Goal: Communication & Community: Ask a question

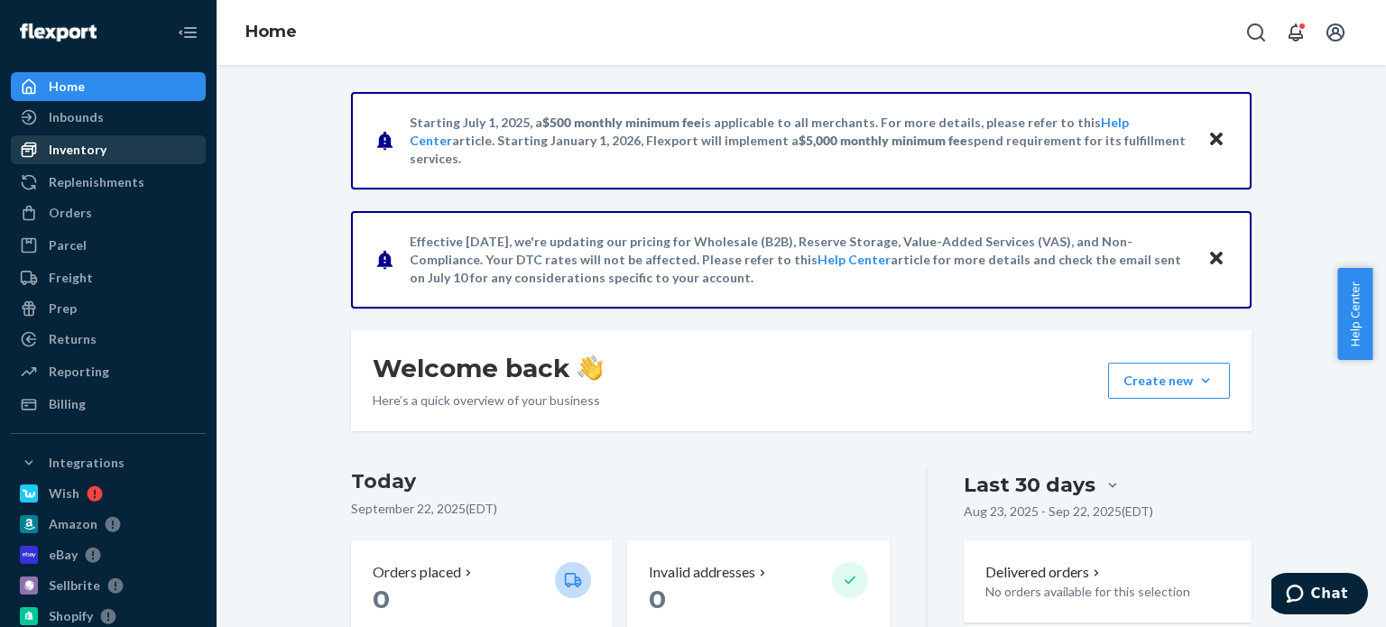
click at [98, 147] on div "Inventory" at bounding box center [78, 150] width 58 height 18
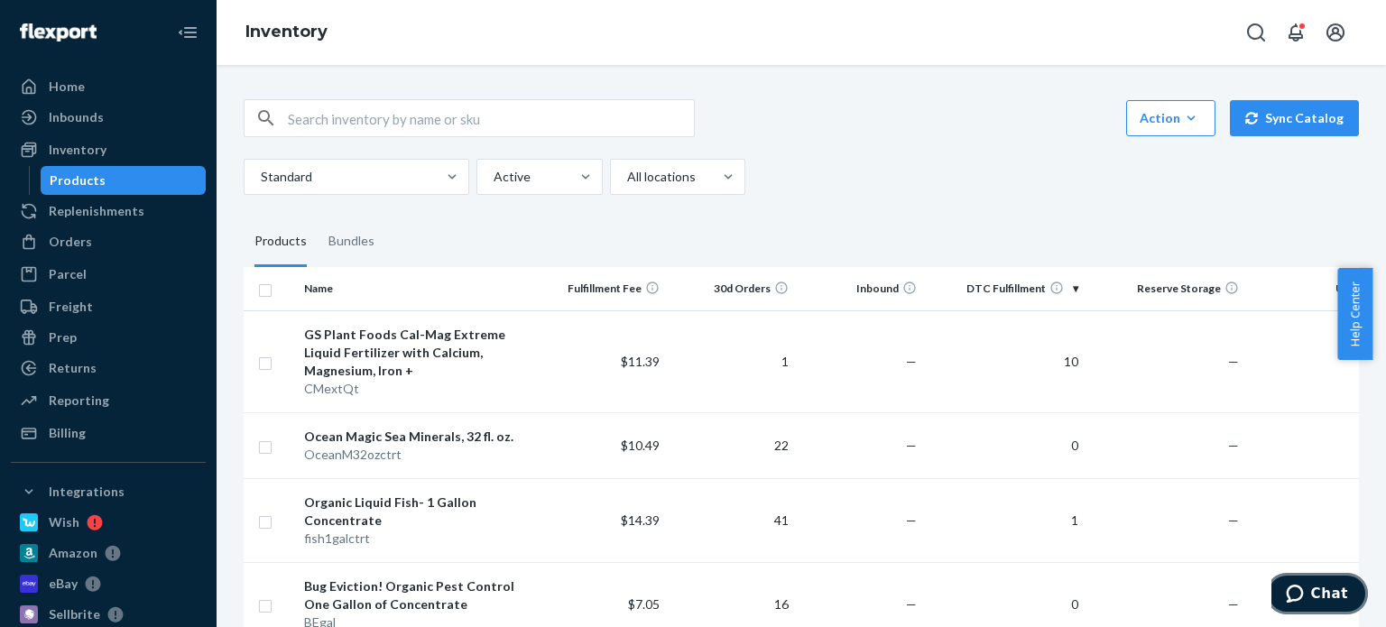
click at [1333, 594] on span "Chat" at bounding box center [1329, 594] width 37 height 16
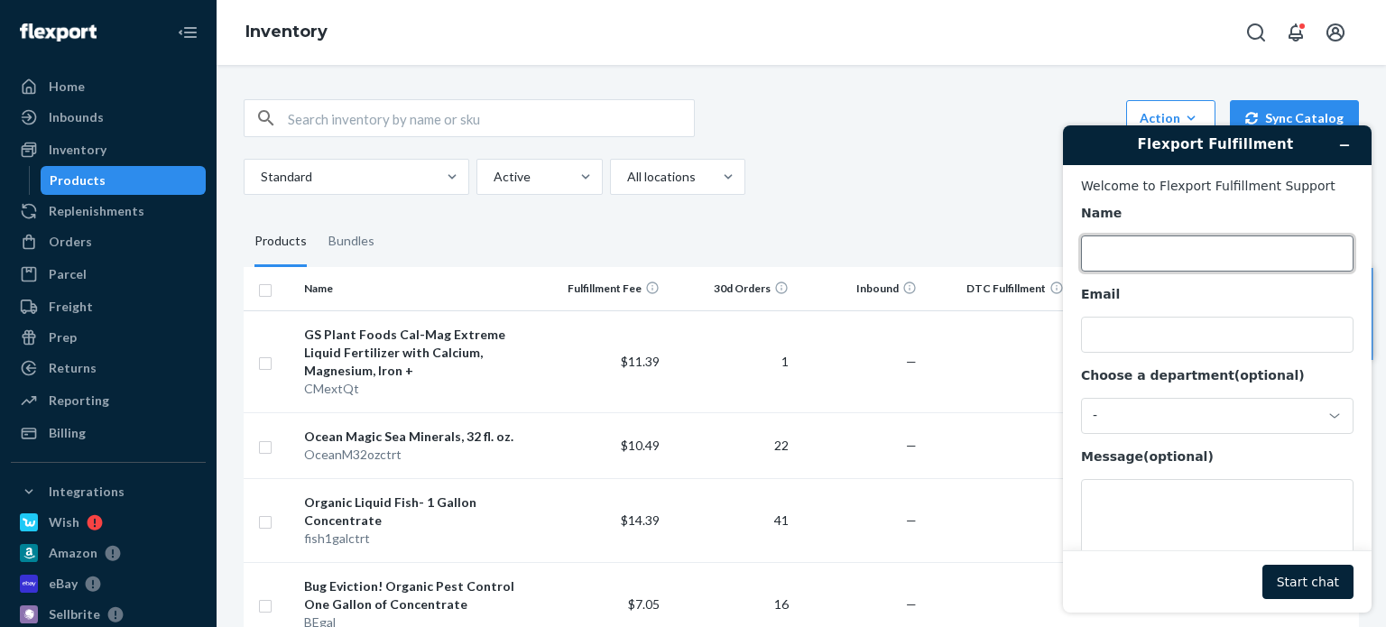
click at [1107, 256] on input "Name" at bounding box center [1217, 254] width 273 height 36
type input "[PERSON_NAME]"
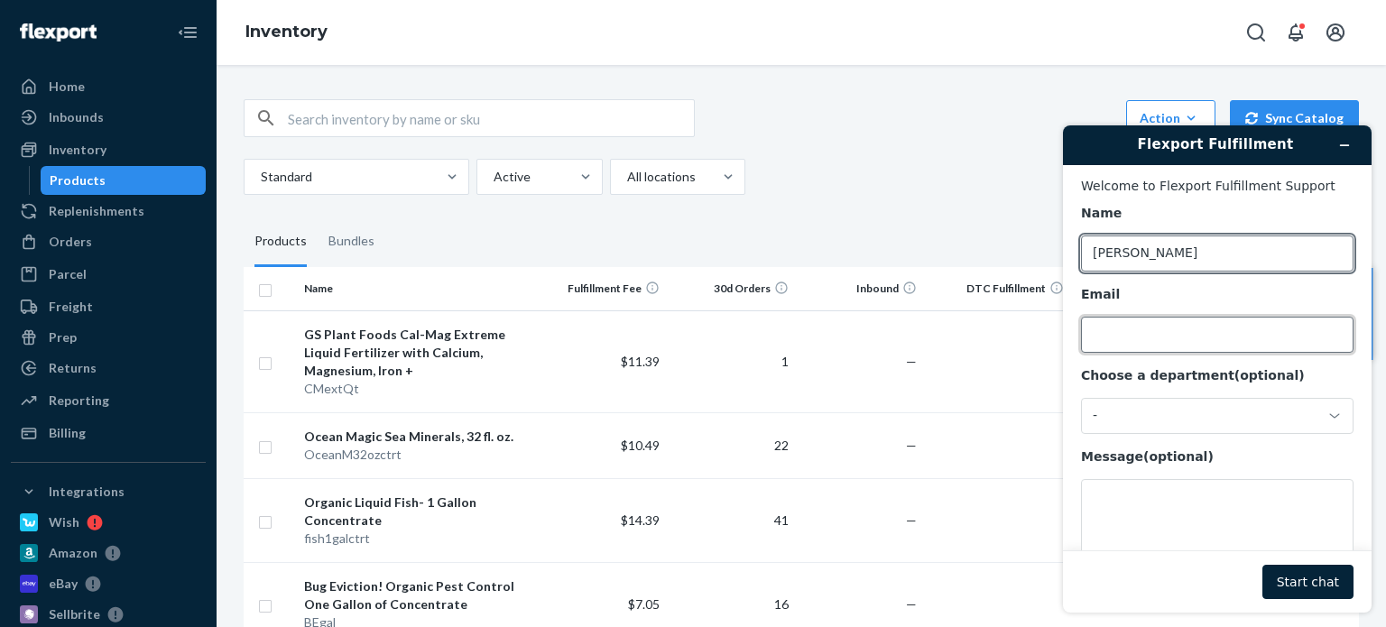
drag, startPoint x: 1116, startPoint y: 345, endPoint x: 1192, endPoint y: 154, distance: 204.9
click at [1117, 345] on input "Email" at bounding box center [1217, 335] width 273 height 36
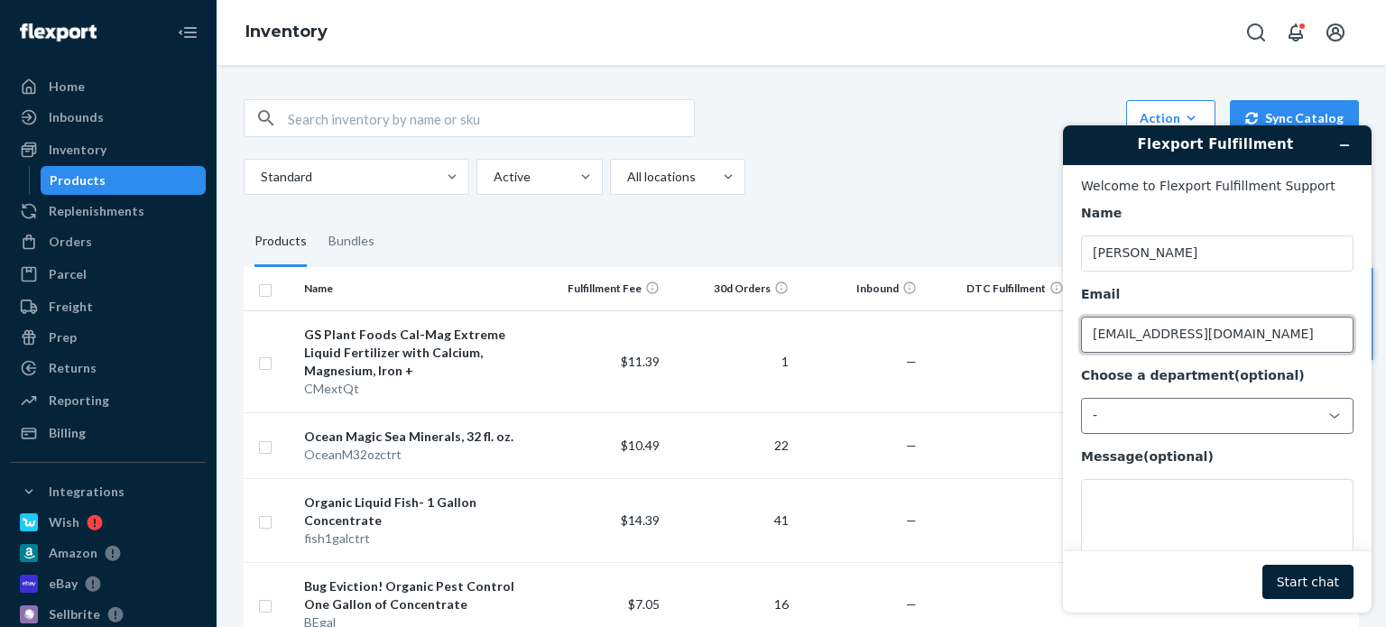
type input "[EMAIL_ADDRESS][DOMAIN_NAME]"
click at [1333, 417] on icon at bounding box center [1335, 415] width 10 height 5
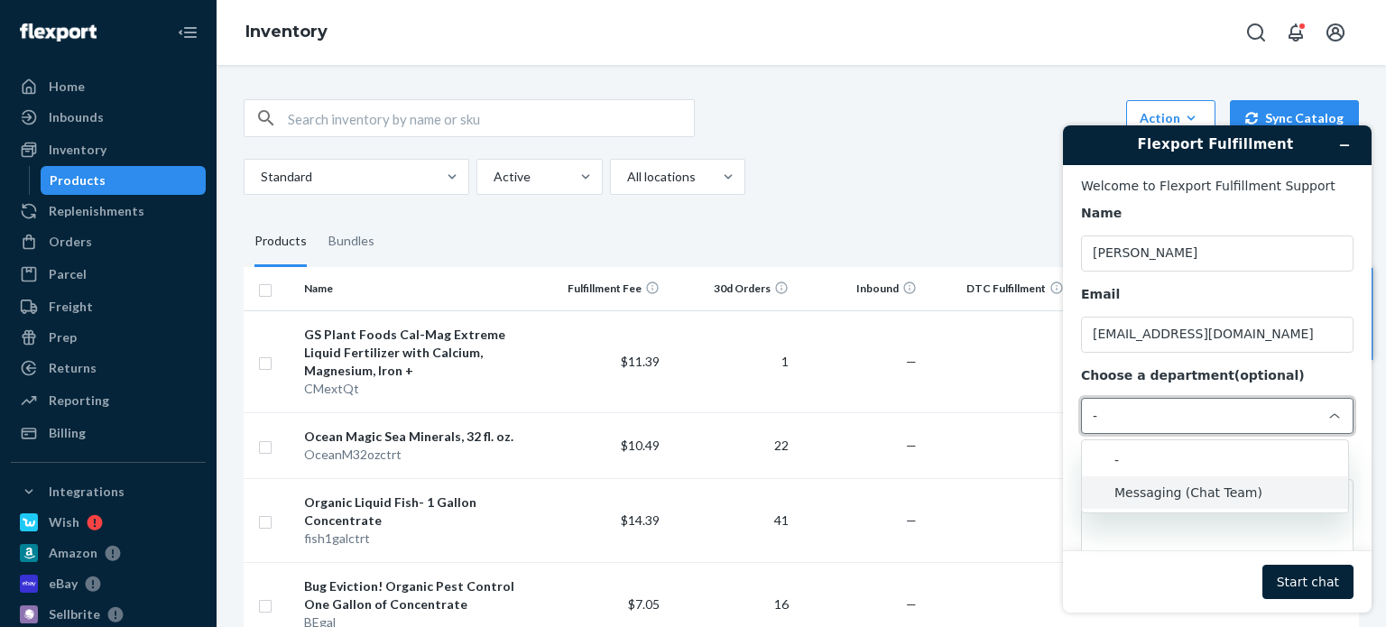
click at [1185, 500] on li "Messaging (Chat Team)" at bounding box center [1215, 492] width 266 height 32
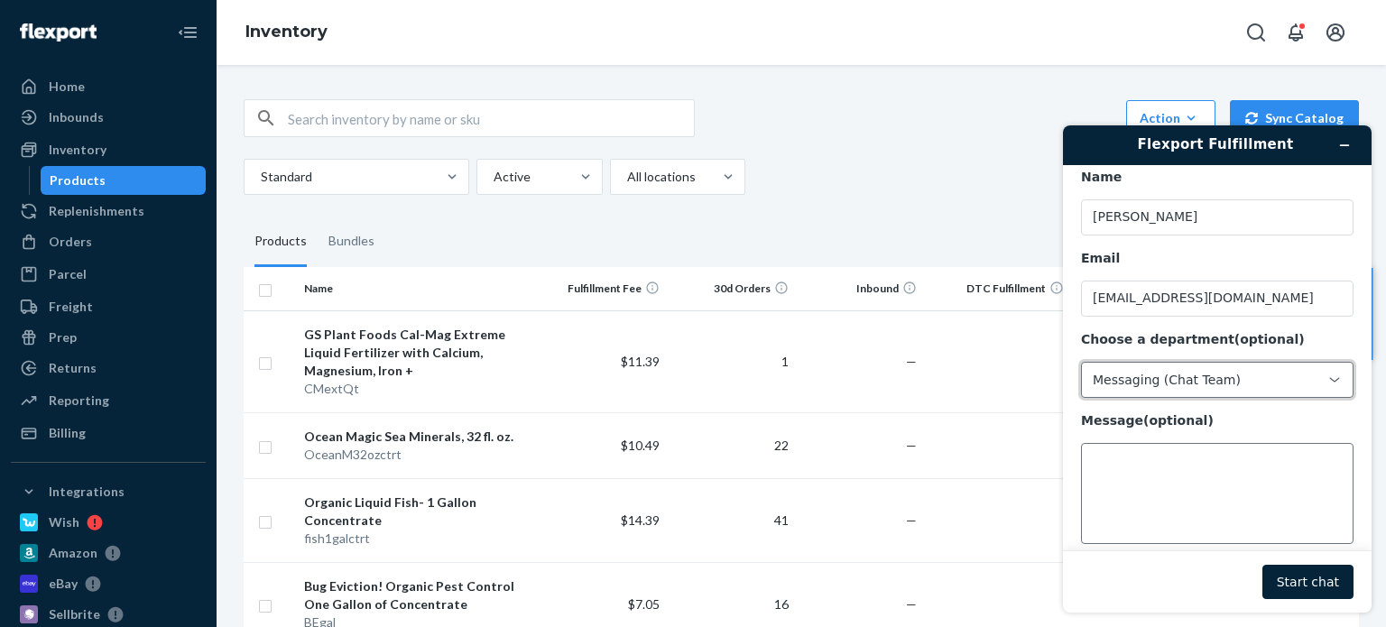
scroll to position [58, 0]
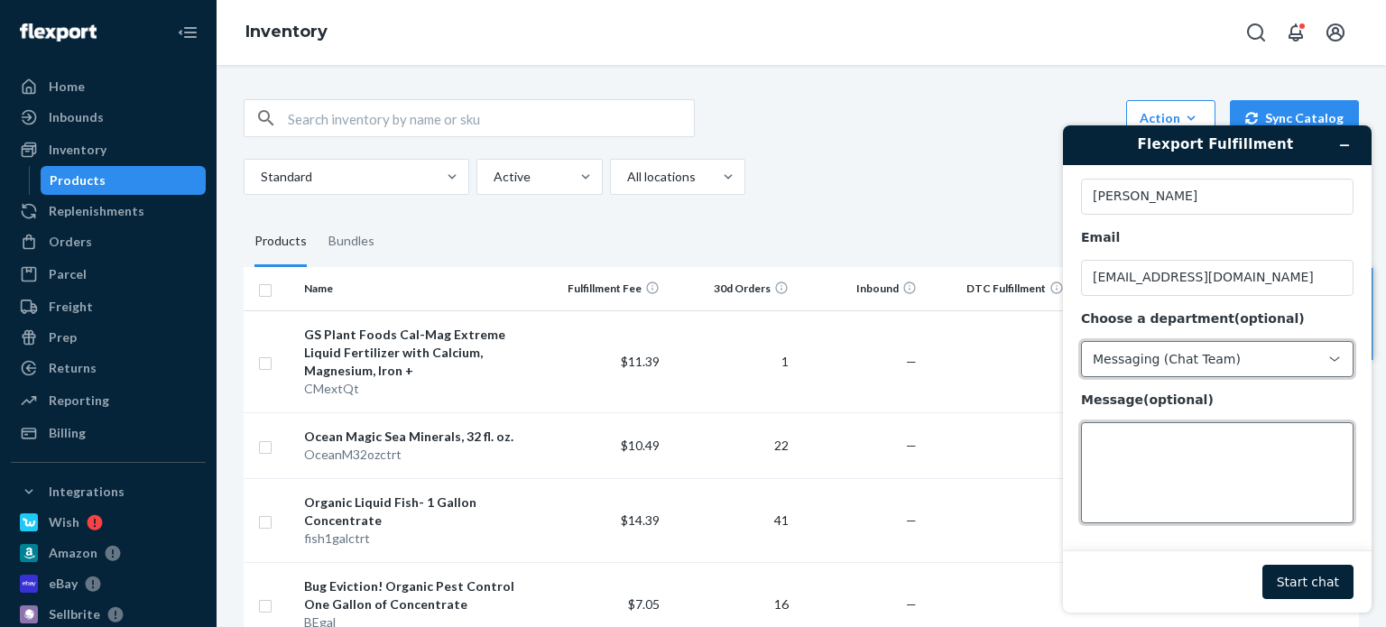
click at [1151, 459] on textarea "Message (optional)" at bounding box center [1217, 472] width 273 height 101
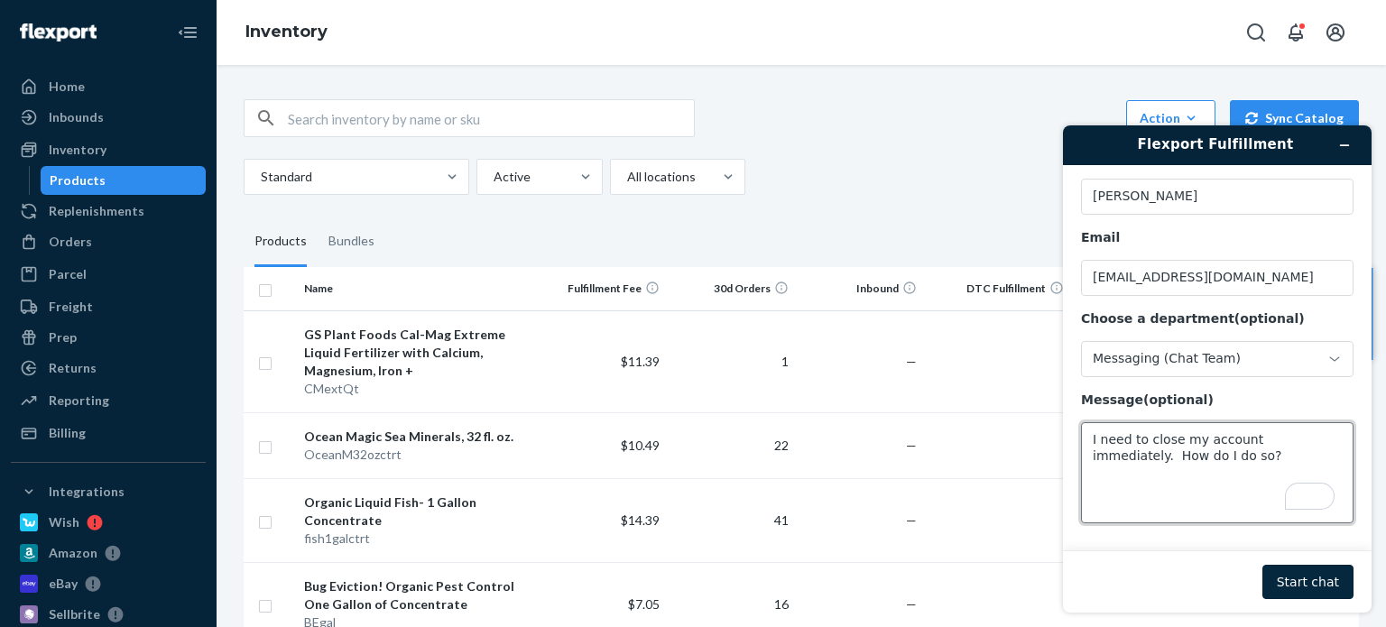
type textarea "I need to close my account immediately. How do I do so?"
click at [1323, 587] on button "Start chat" at bounding box center [1307, 582] width 91 height 34
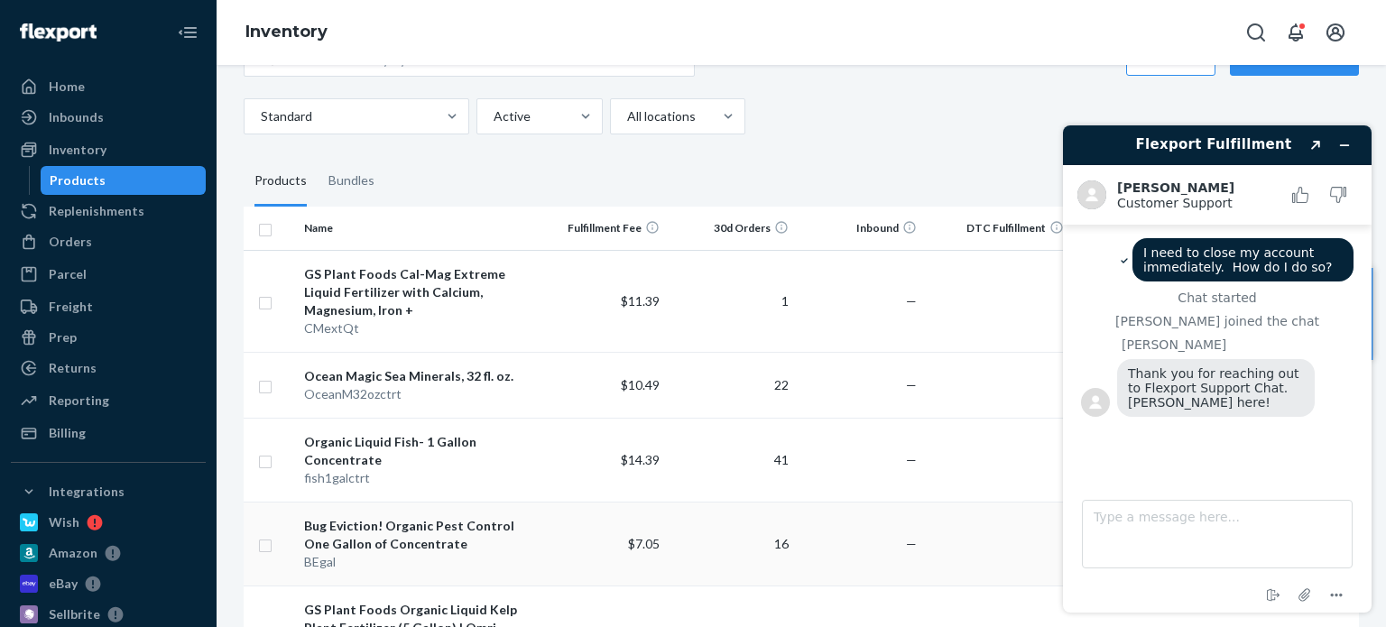
scroll to position [90, 0]
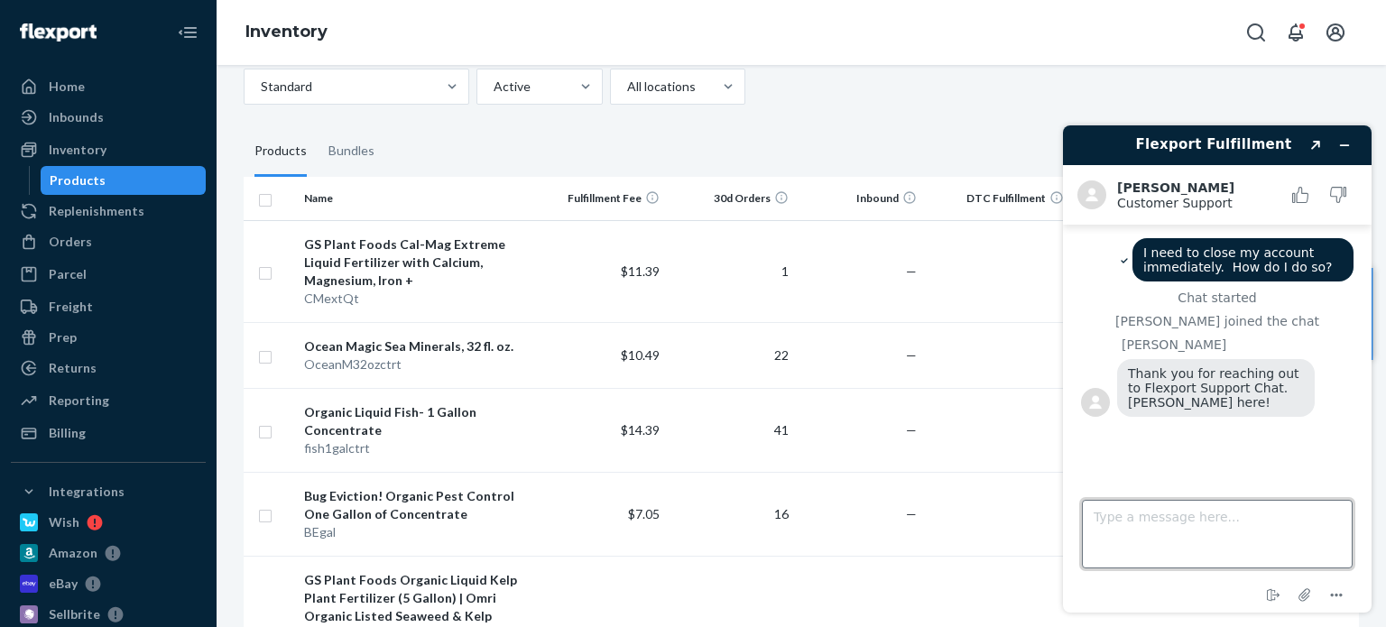
drag, startPoint x: 1111, startPoint y: 513, endPoint x: 1136, endPoint y: 511, distance: 25.4
click at [1114, 513] on textarea "Type a message here..." at bounding box center [1217, 534] width 271 height 69
type textarea "yes?"
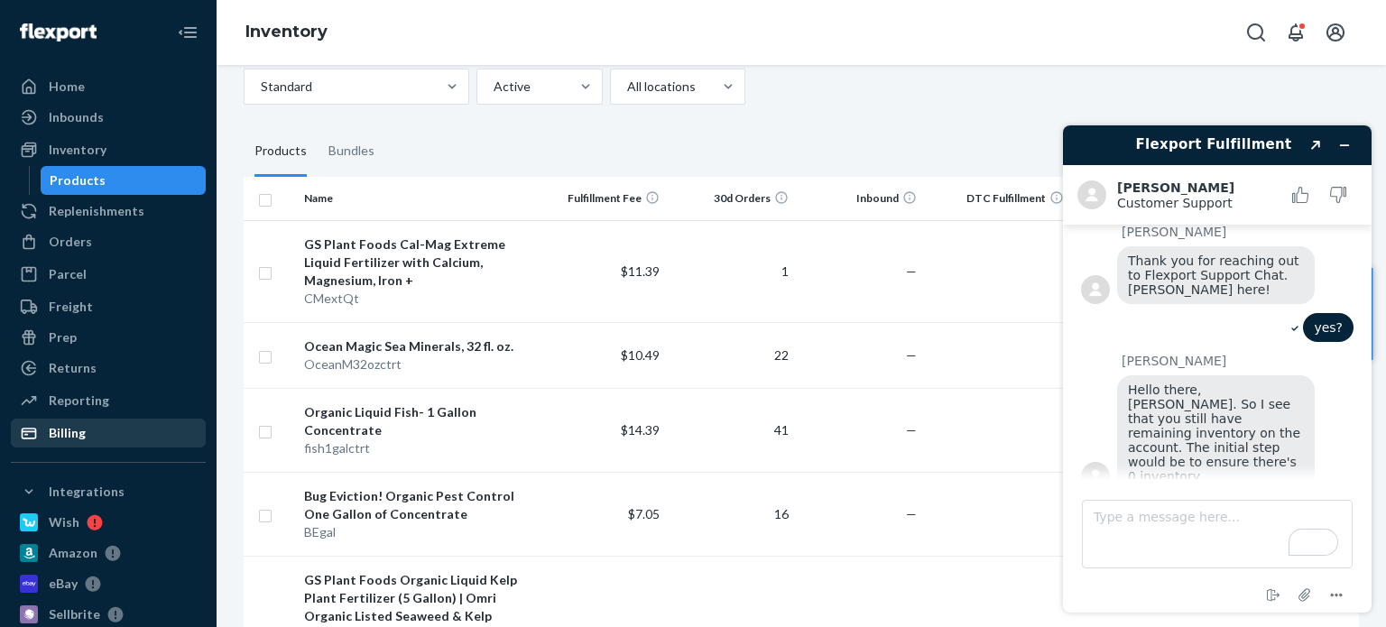
scroll to position [117, 0]
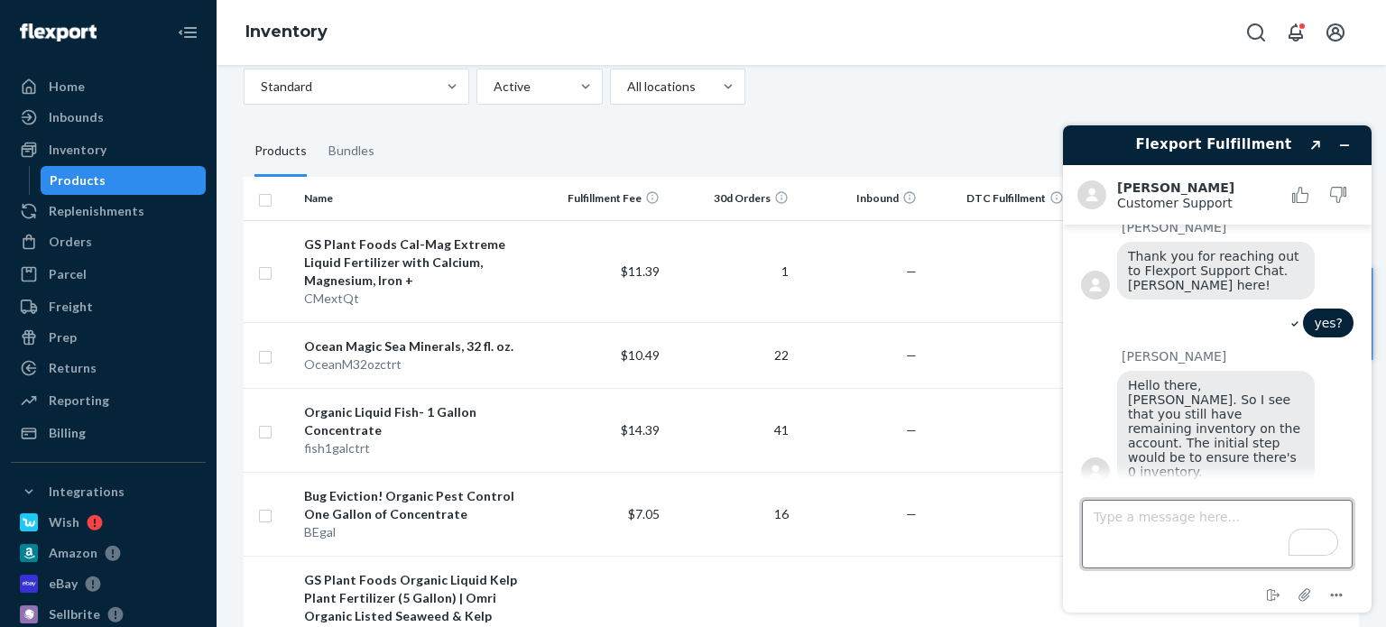
drag, startPoint x: 1121, startPoint y: 542, endPoint x: 1118, endPoint y: 506, distance: 36.2
click at [1118, 506] on textarea "Type a message here..." at bounding box center [1217, 534] width 271 height 69
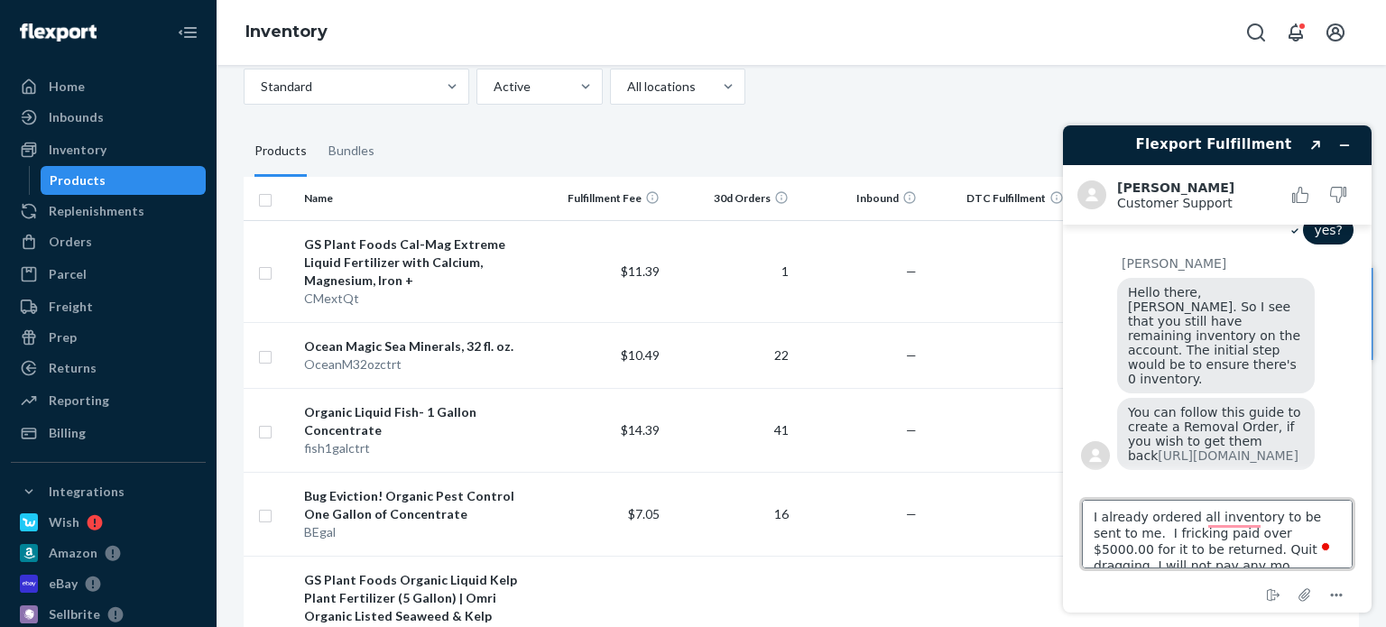
scroll to position [7, 0]
type textarea "I already ordered all inventory to be sent to me. I fricking paid over $5000.00…"
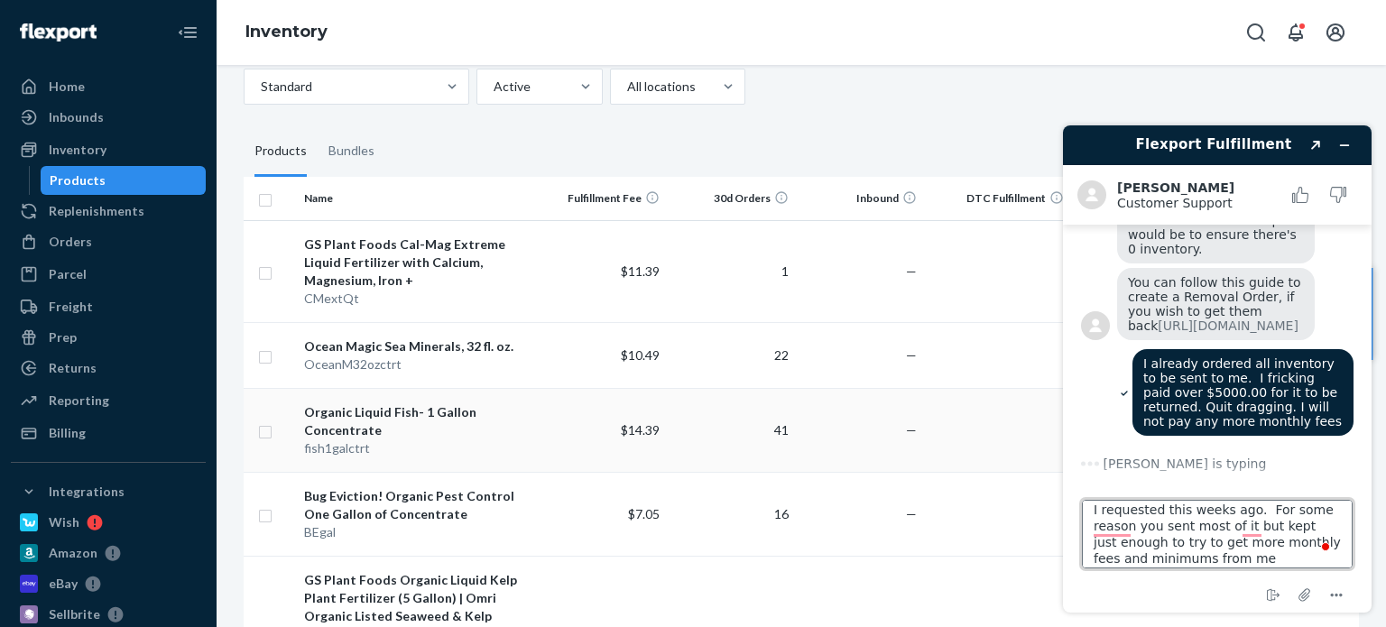
type textarea "I requested this weeks ago. For some reason you sent most of it but kept just e…"
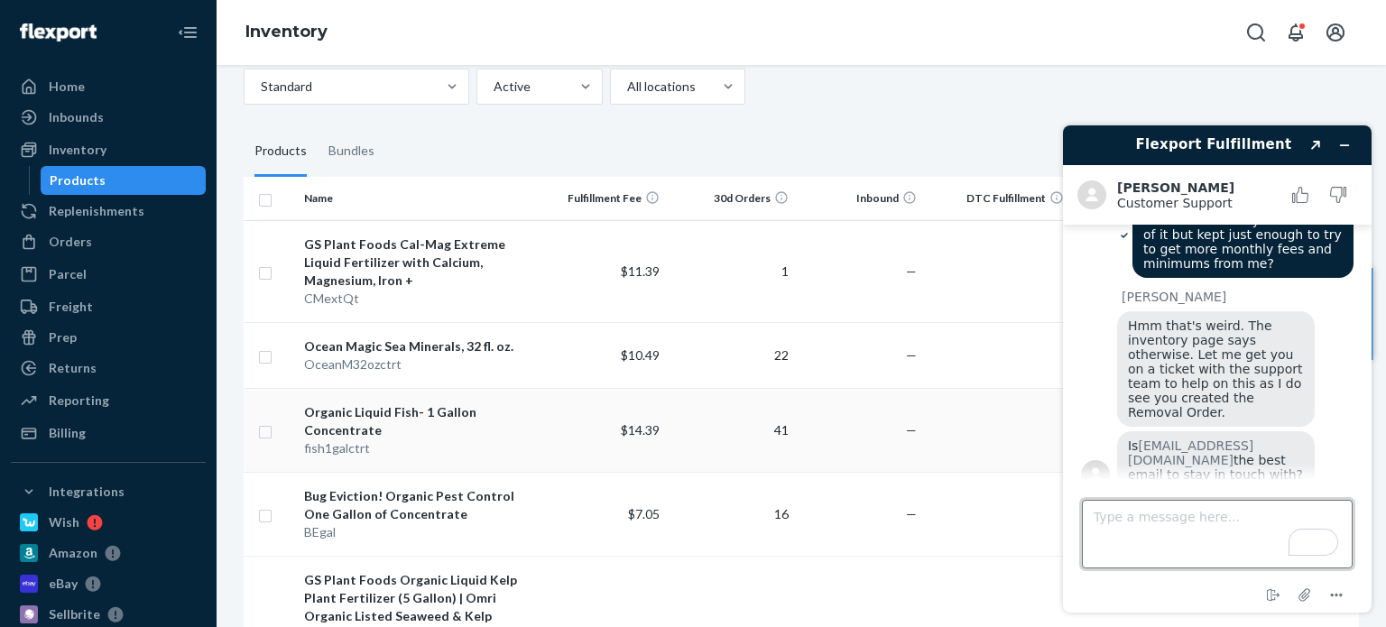
scroll to position [647, 0]
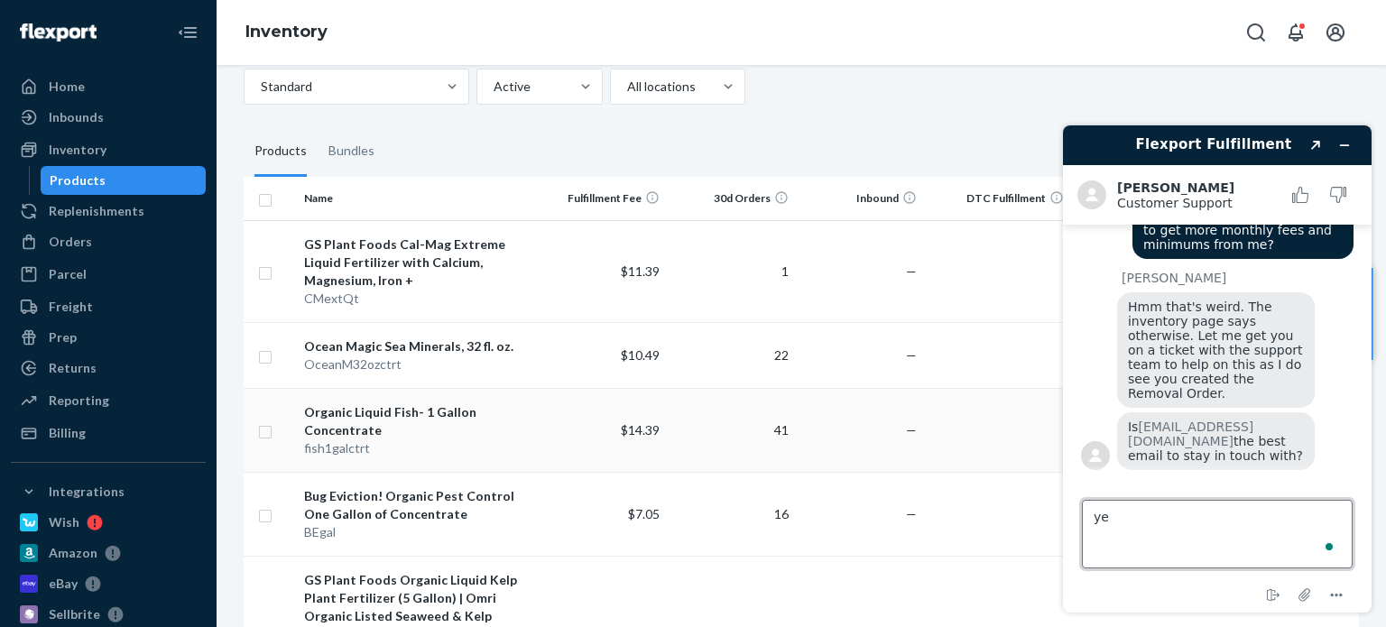
type textarea "yes"
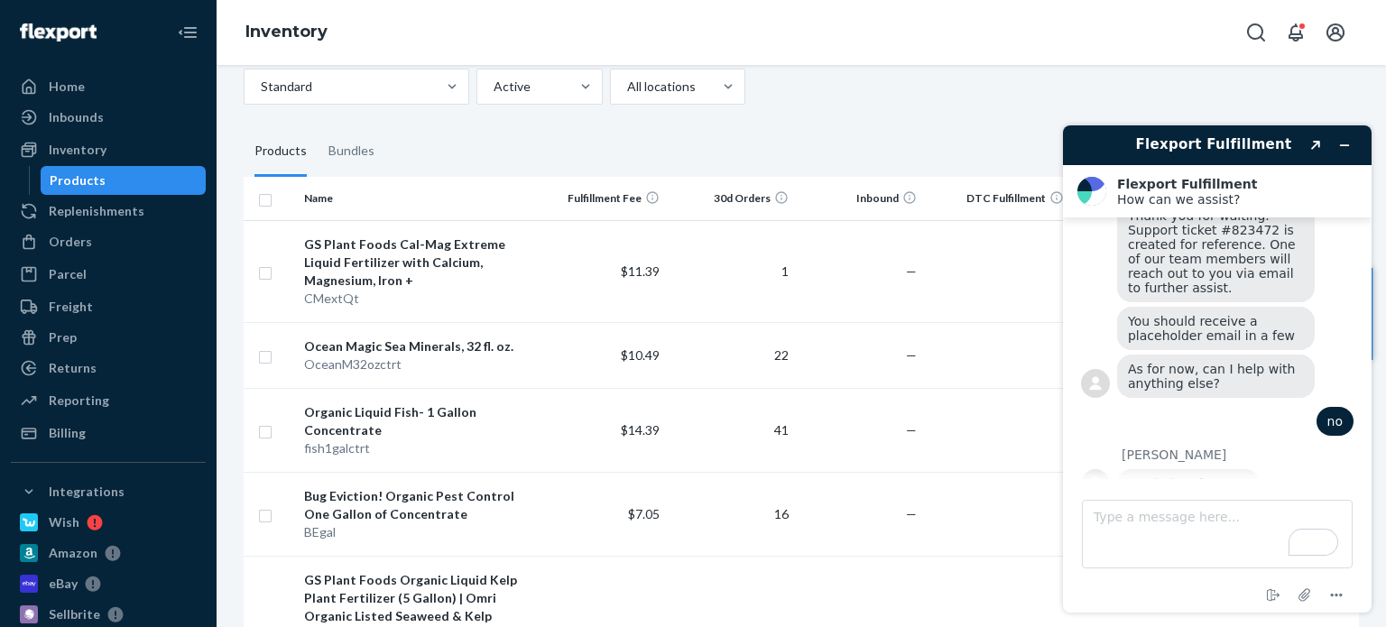
scroll to position [1126, 0]
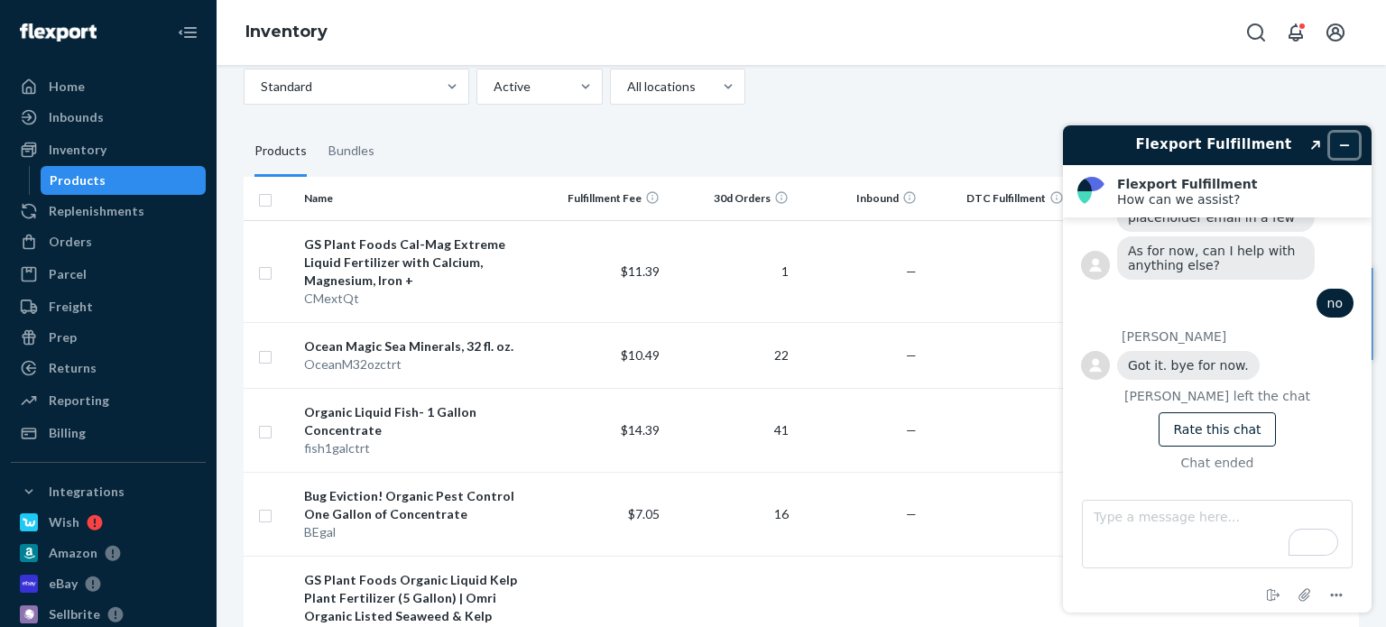
click at [1351, 144] on button "Minimize widget" at bounding box center [1344, 145] width 29 height 25
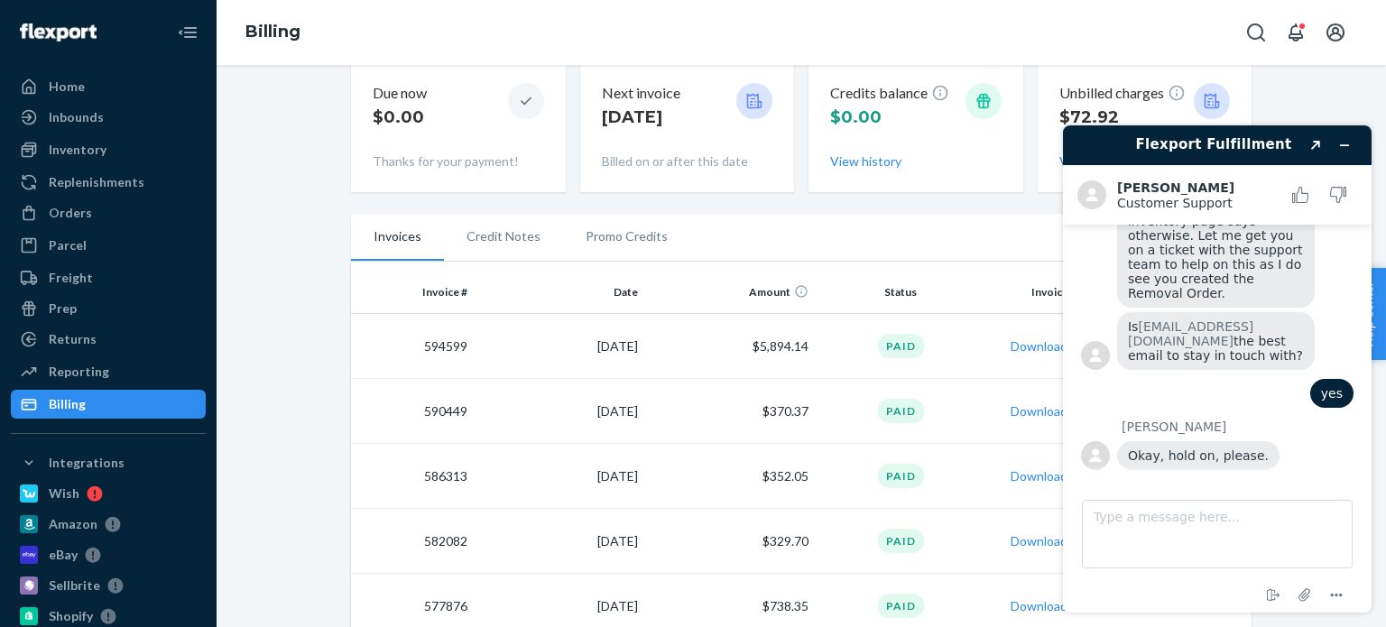
scroll to position [180, 0]
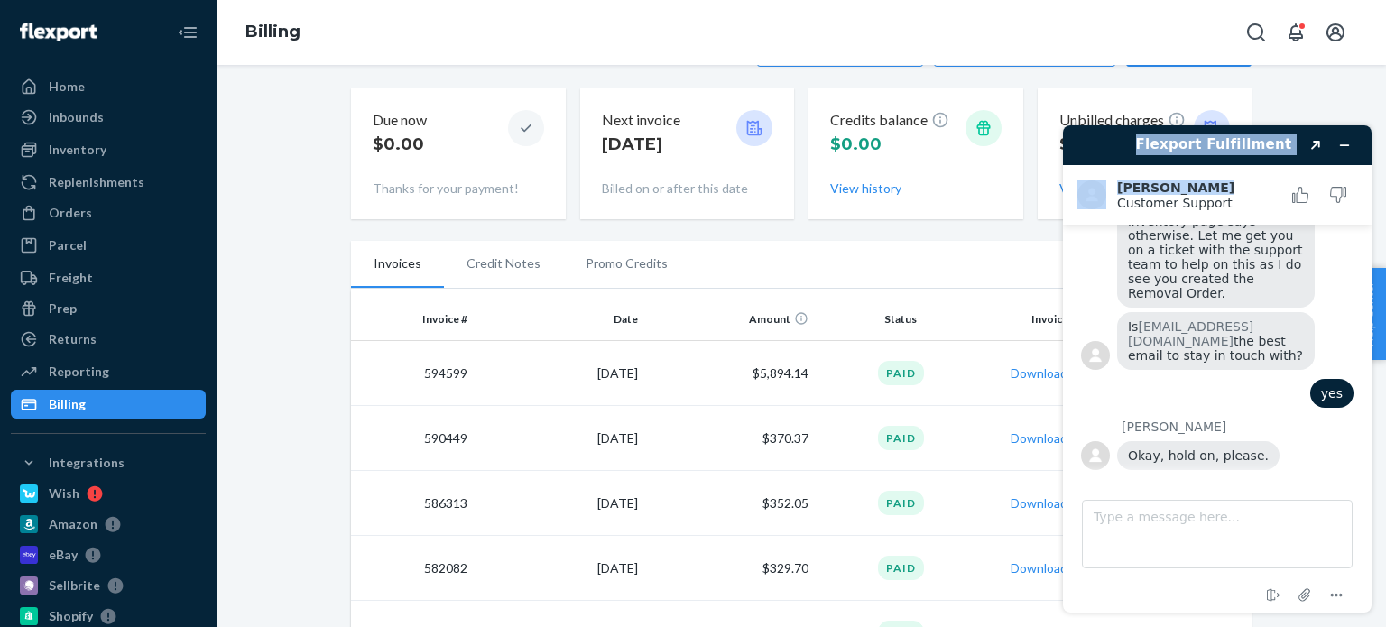
drag, startPoint x: 1109, startPoint y: 143, endPoint x: 1108, endPoint y: 217, distance: 74.0
click at [1108, 217] on div "Flexport Fulfillment Created with Sketch. Alvin E. Customer Support Customer Su…" at bounding box center [1217, 368] width 309 height 487
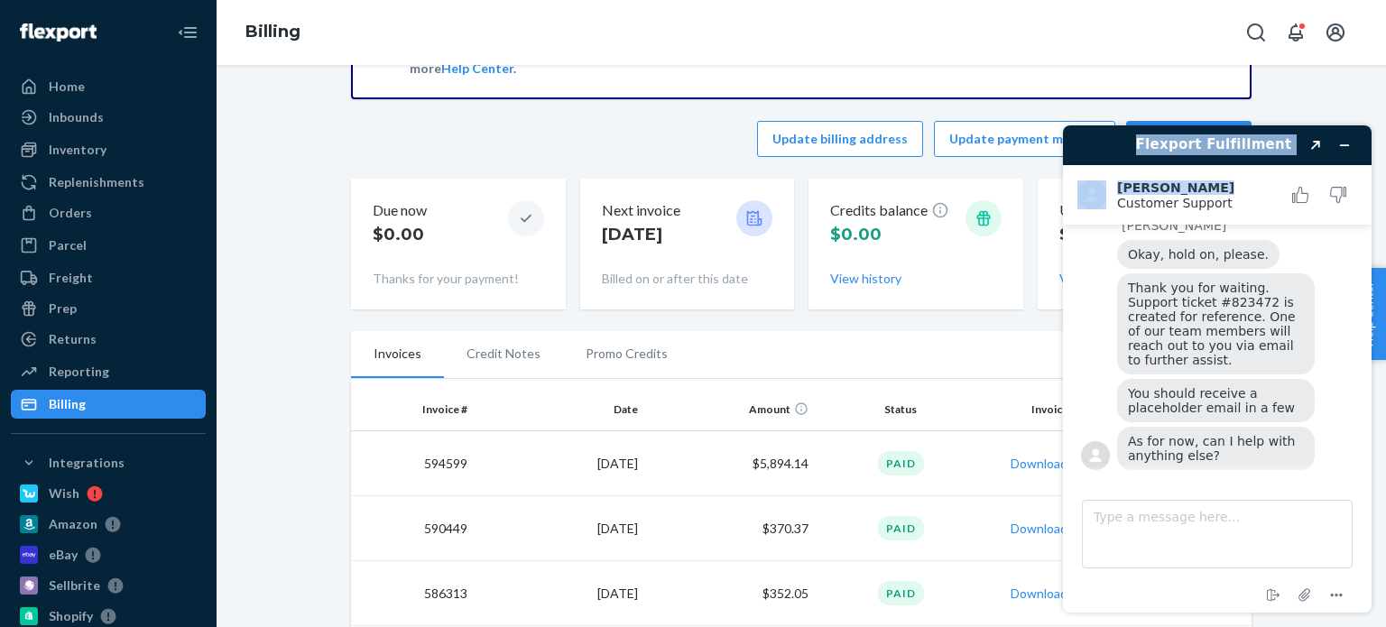
scroll to position [941, 0]
click at [1157, 520] on textarea "Type a message here..." at bounding box center [1217, 534] width 271 height 69
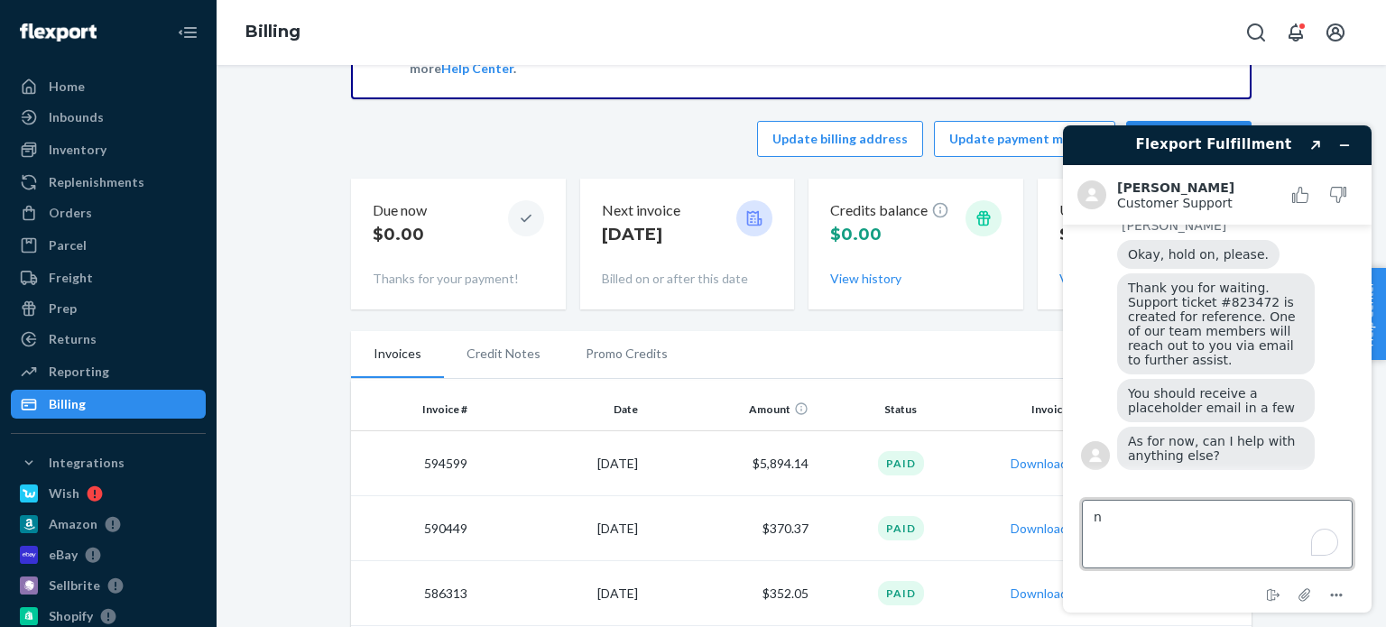
type textarea "no"
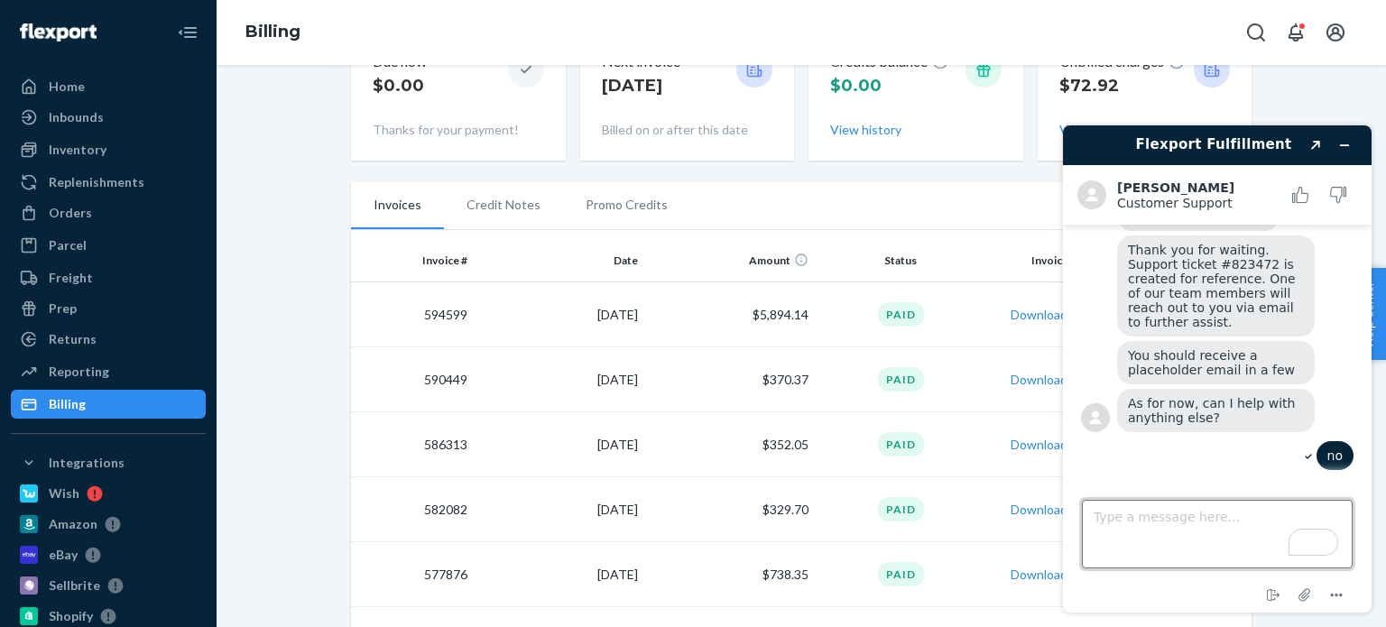
scroll to position [271, 0]
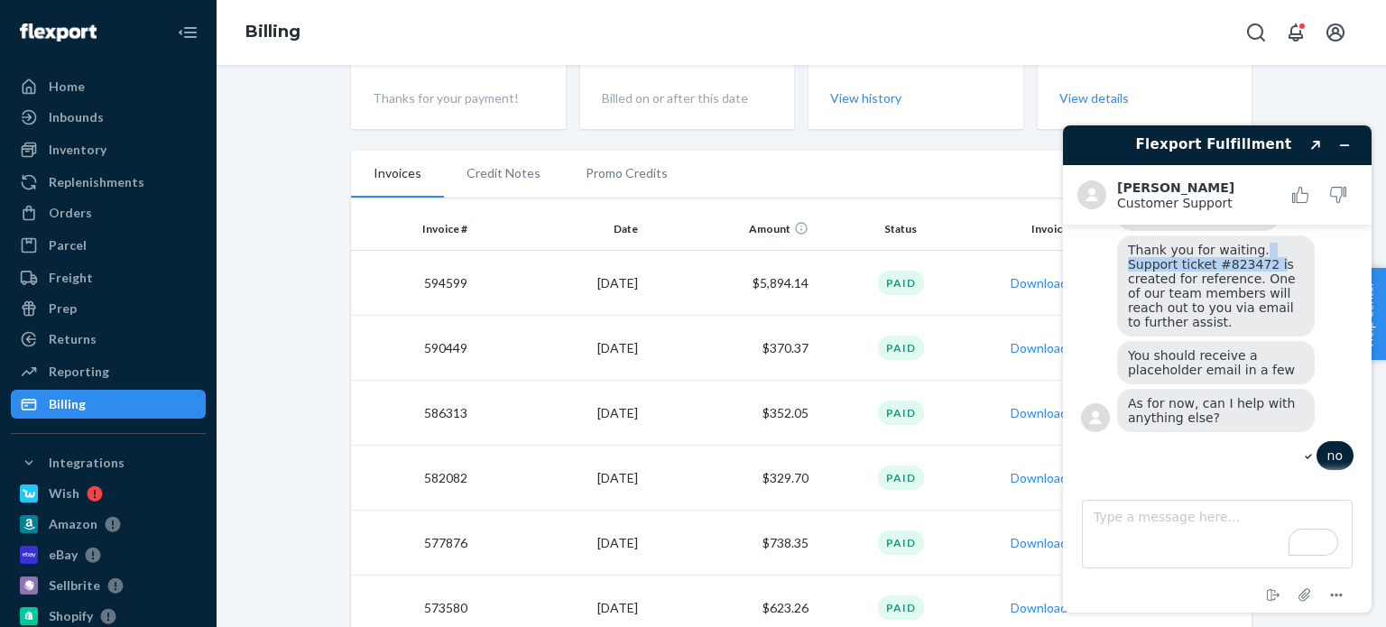
drag, startPoint x: 1216, startPoint y: 279, endPoint x: 1252, endPoint y: 264, distance: 38.0
click at [1252, 264] on span "Thank you for waiting. Support ticket #823472 is created for reference. One of …" at bounding box center [1213, 286] width 171 height 87
copy span "Support ticket #823472 i"
click at [1337, 145] on button "Minimize widget" at bounding box center [1344, 145] width 29 height 25
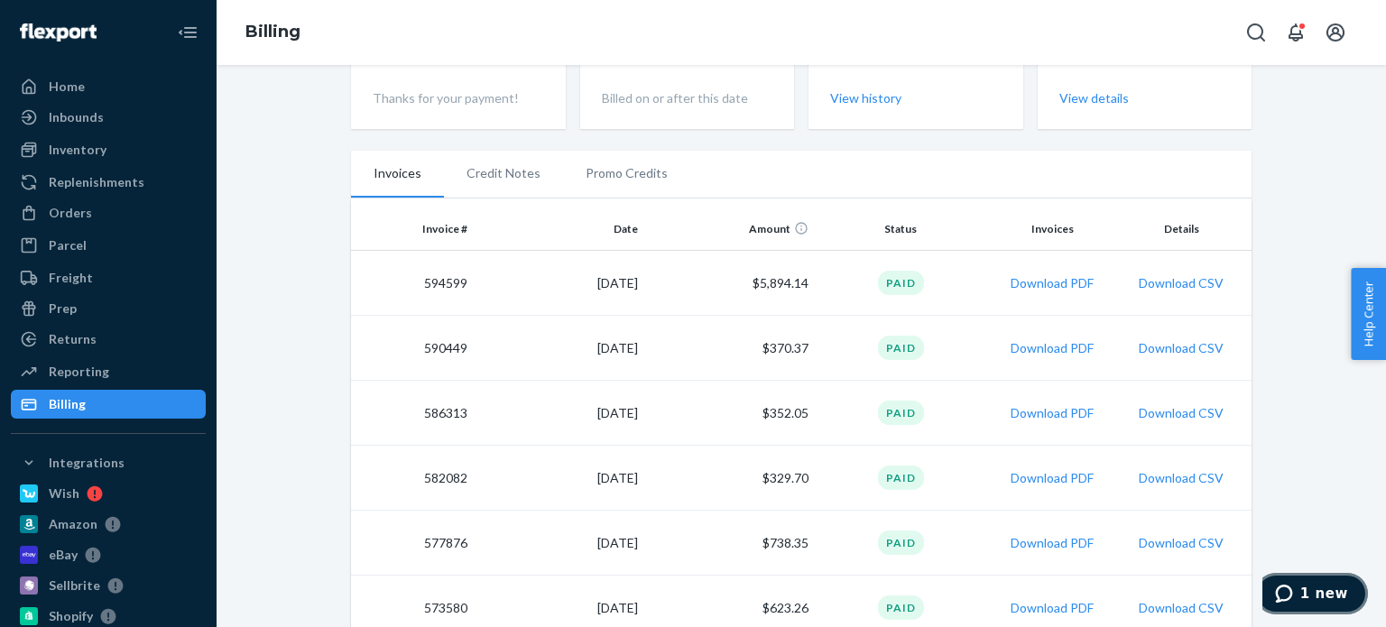
scroll to position [0, 0]
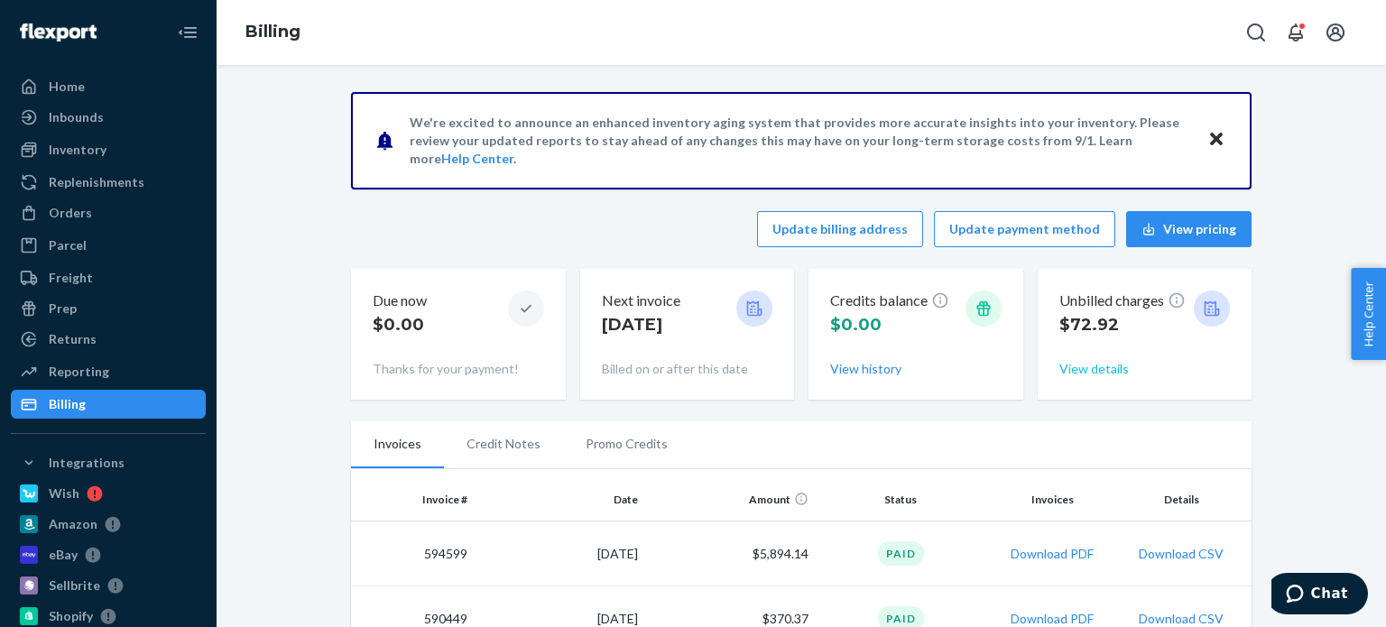
click at [1074, 368] on button "View details" at bounding box center [1093, 369] width 69 height 18
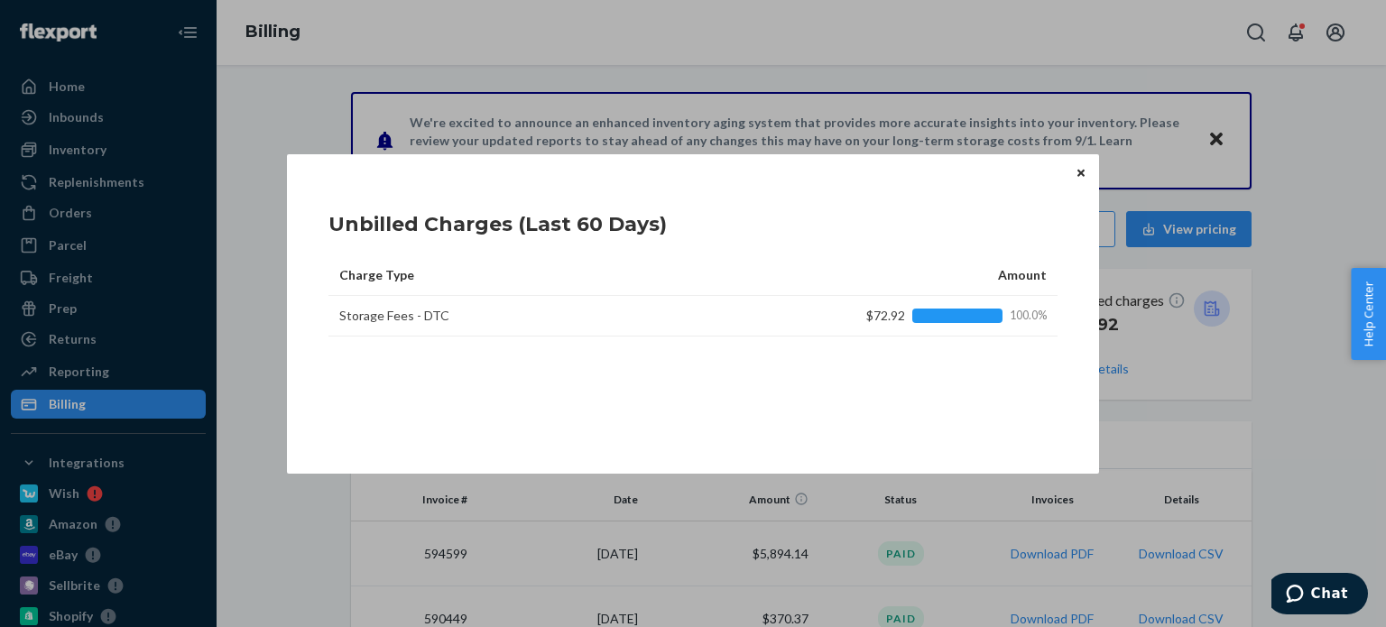
click at [1080, 172] on icon "Close" at bounding box center [1080, 173] width 7 height 7
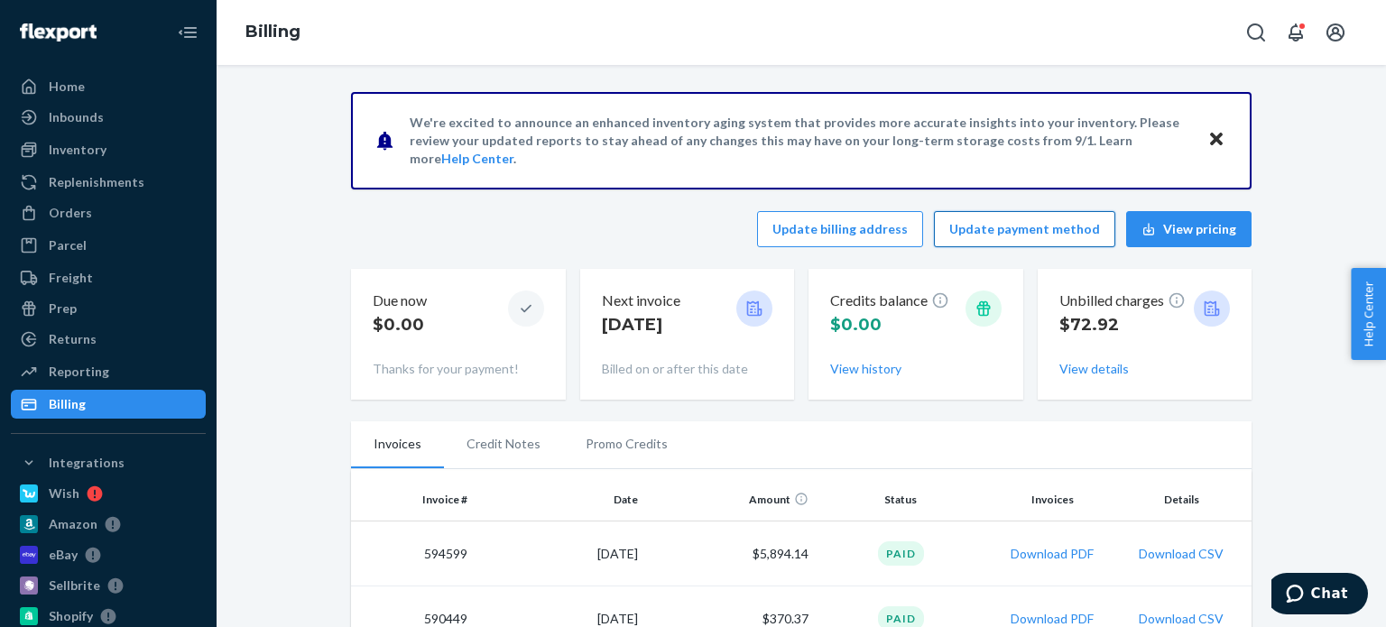
click at [1008, 224] on button "Update payment method" at bounding box center [1024, 229] width 181 height 36
click at [1039, 224] on button "Update payment method" at bounding box center [1024, 229] width 181 height 36
